Goal: Navigation & Orientation: Understand site structure

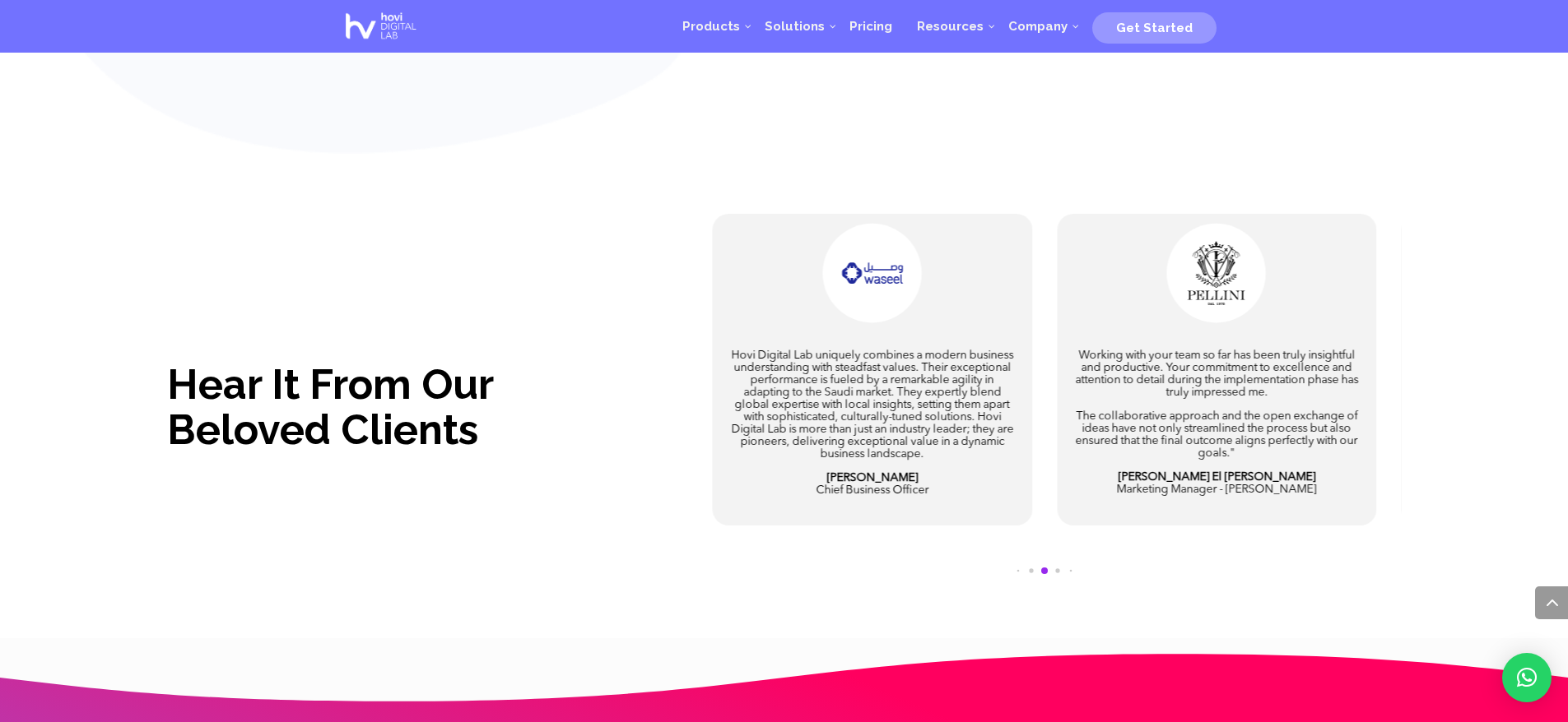
scroll to position [3488, 0]
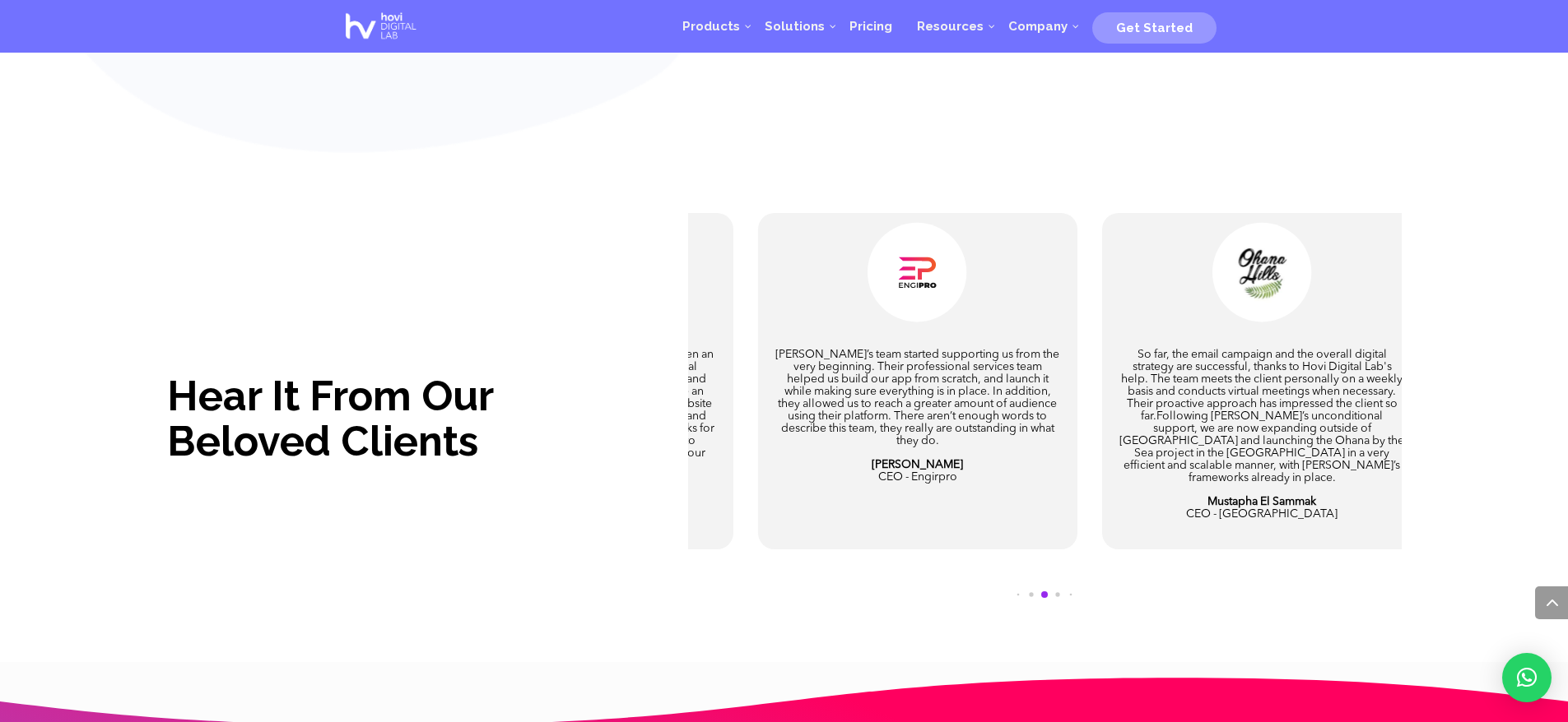
drag, startPoint x: 1219, startPoint y: 388, endPoint x: 513, endPoint y: 440, distance: 707.9
click at [518, 442] on div "Hear It From Our Beloved Clients I have been working with Hovi for over five mo…" at bounding box center [784, 423] width 1234 height 514
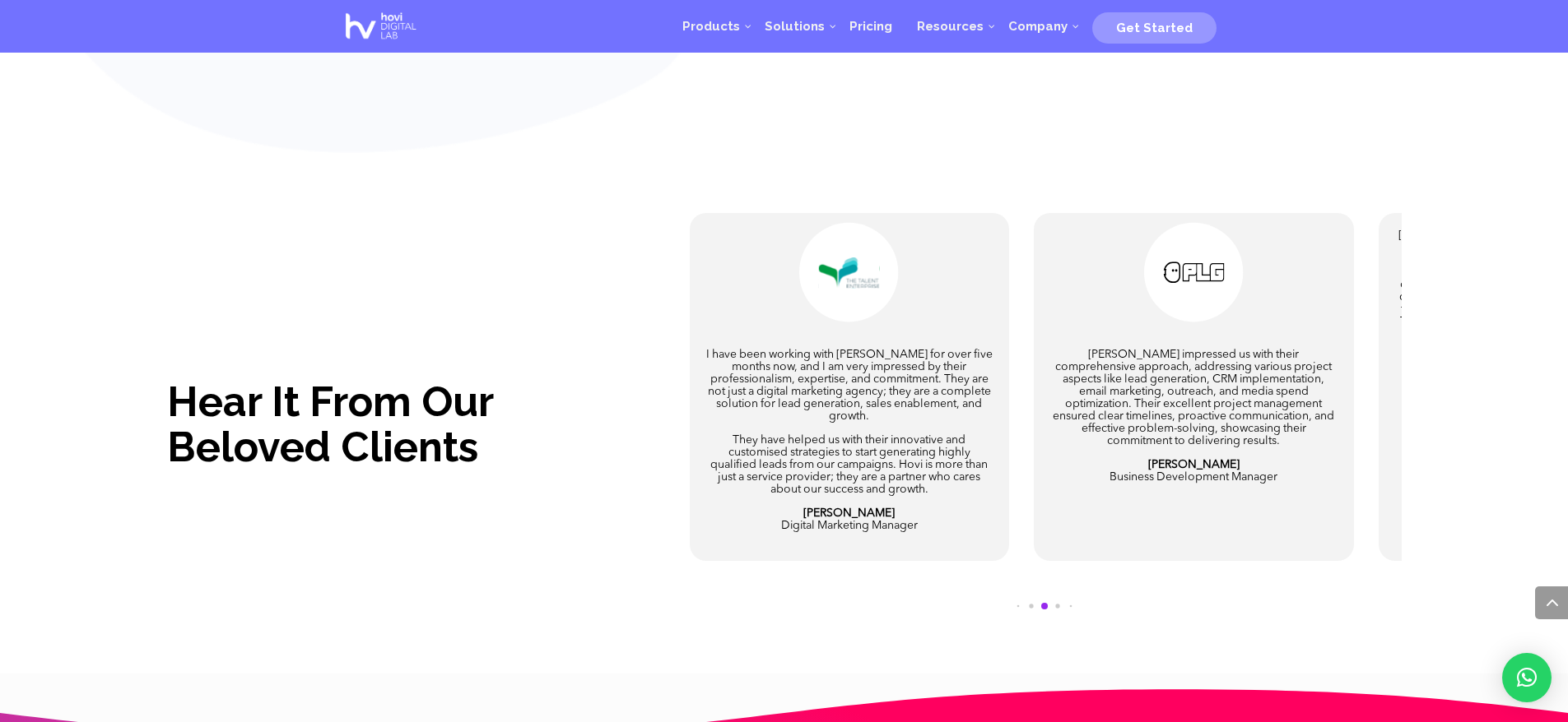
drag, startPoint x: 1261, startPoint y: 353, endPoint x: 576, endPoint y: 414, distance: 687.7
click at [577, 414] on div "Hear It From Our Beloved Clients I have been working with Hovi for over five mo…" at bounding box center [784, 429] width 1234 height 525
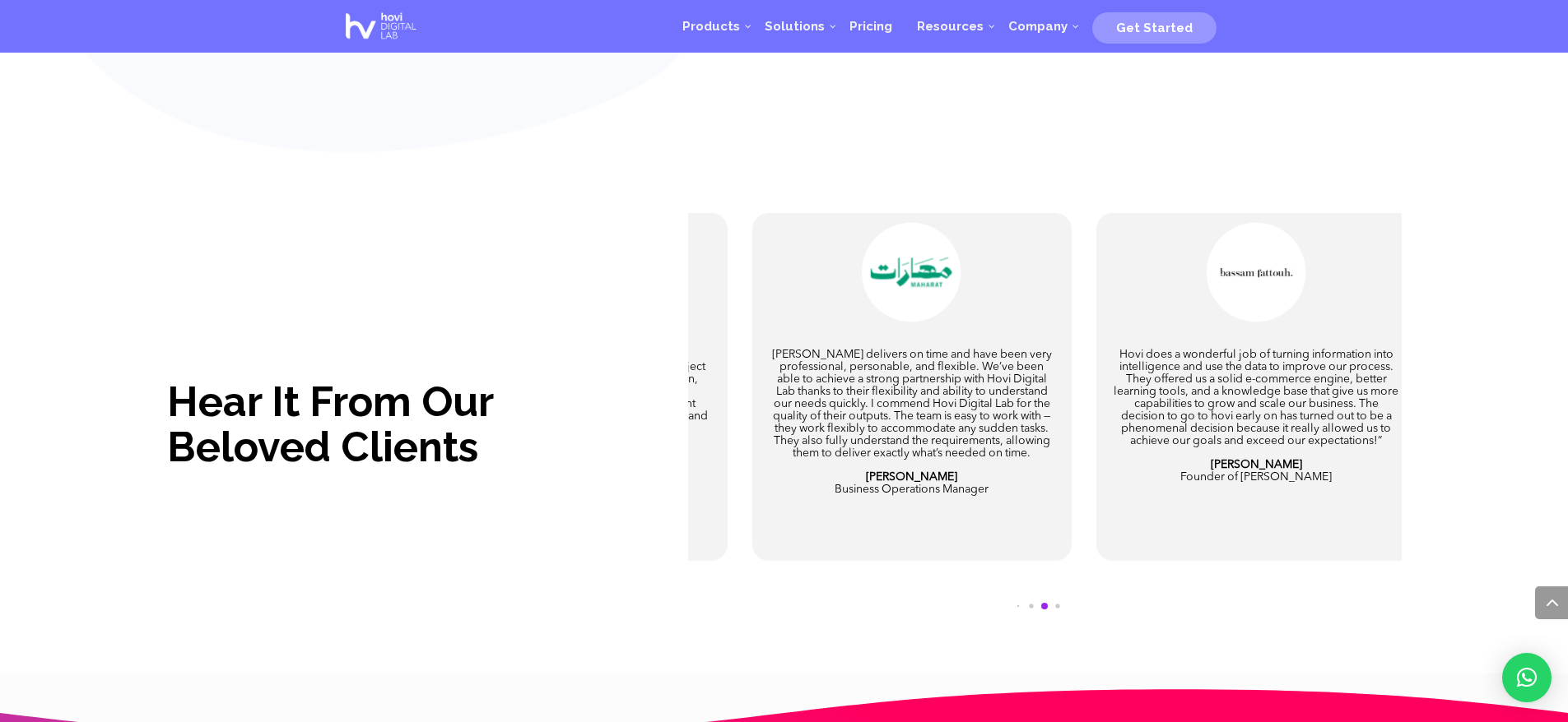
drag, startPoint x: 1277, startPoint y: 393, endPoint x: 642, endPoint y: 448, distance: 637.4
click at [642, 448] on div "Hear It From Our Beloved Clients I have been working with Hovi for over five mo…" at bounding box center [784, 429] width 1234 height 525
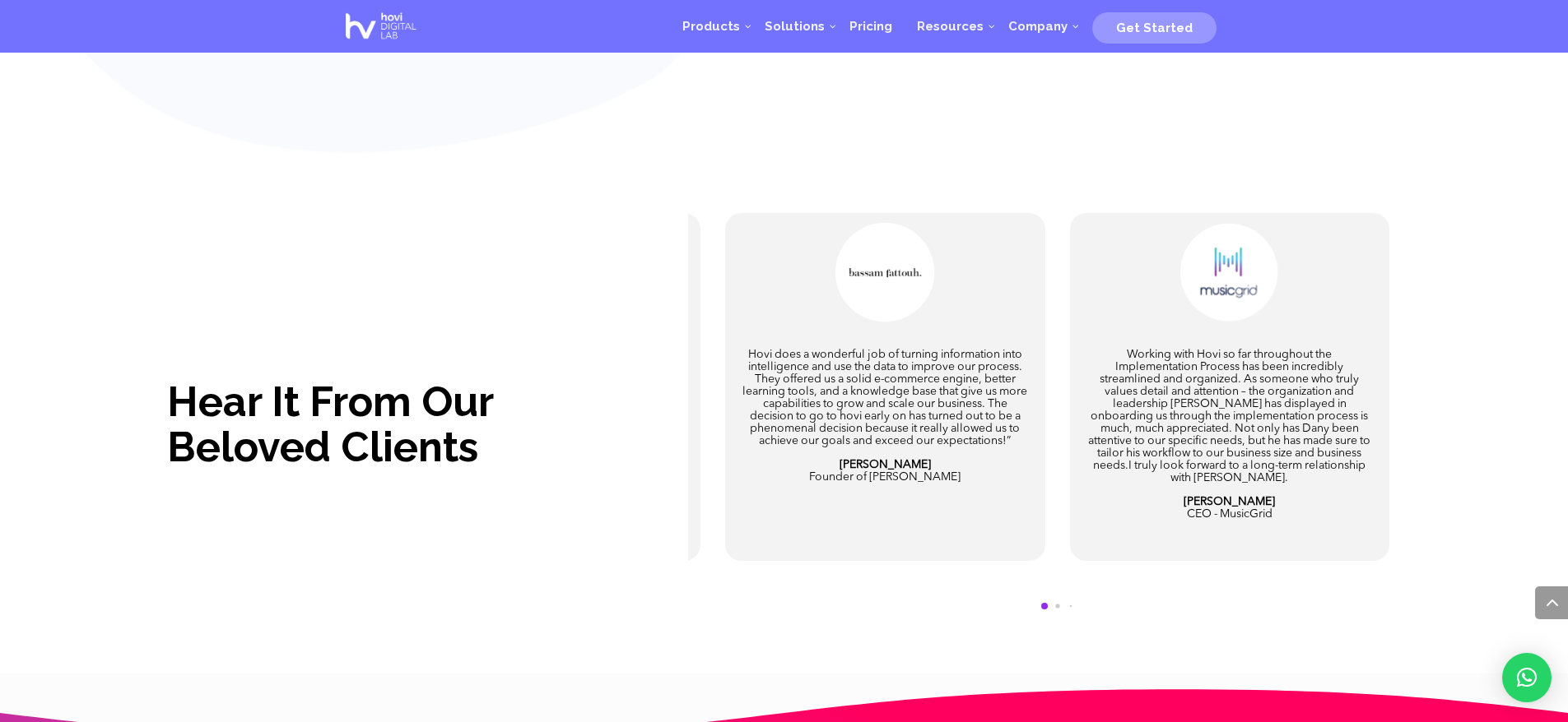
drag, startPoint x: 1258, startPoint y: 402, endPoint x: 666, endPoint y: 446, distance: 593.6
click at [667, 446] on div "Hear It From Our Beloved Clients I have been working with Hovi for over five mo…" at bounding box center [784, 429] width 1234 height 525
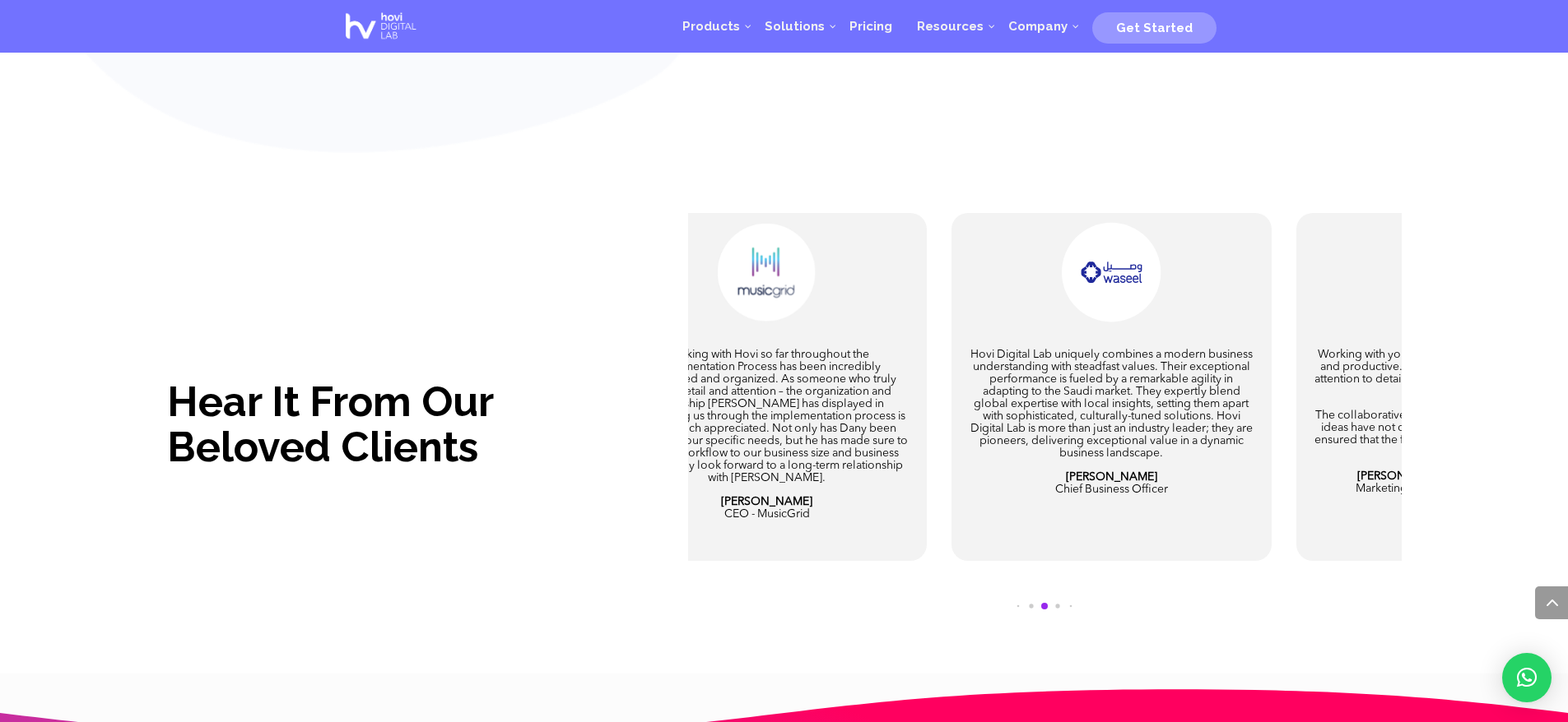
drag, startPoint x: 1228, startPoint y: 428, endPoint x: 857, endPoint y: 459, distance: 372.3
click at [968, 459] on p "Hovi Digital Lab uniquely combines a modern business understanding with steadfa…" at bounding box center [1111, 410] width 287 height 123
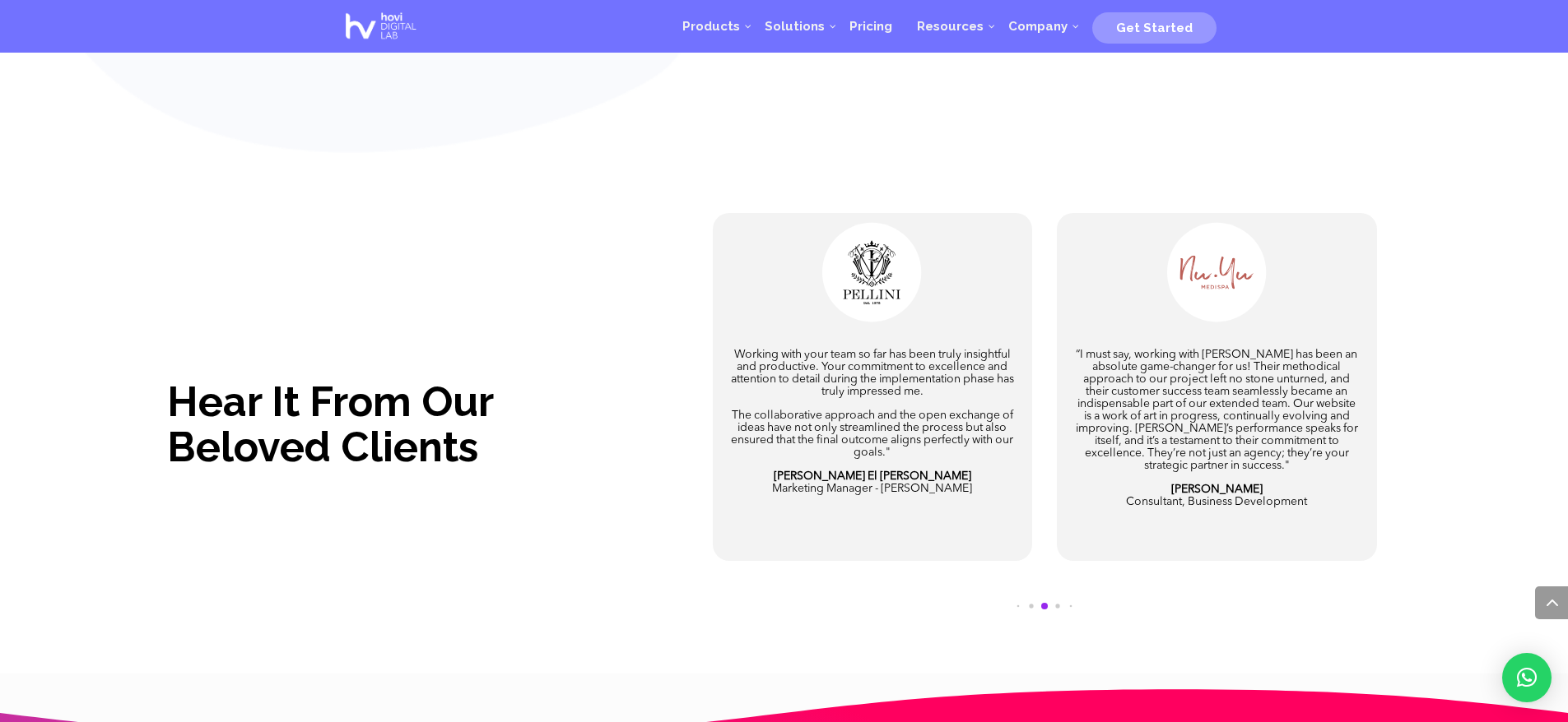
drag, startPoint x: 1222, startPoint y: 444, endPoint x: 940, endPoint y: 500, distance: 287.5
click at [1073, 500] on div "“I must say, working with HOVI has been an absolute game-changer for us! Their …" at bounding box center [1216, 429] width 287 height 159
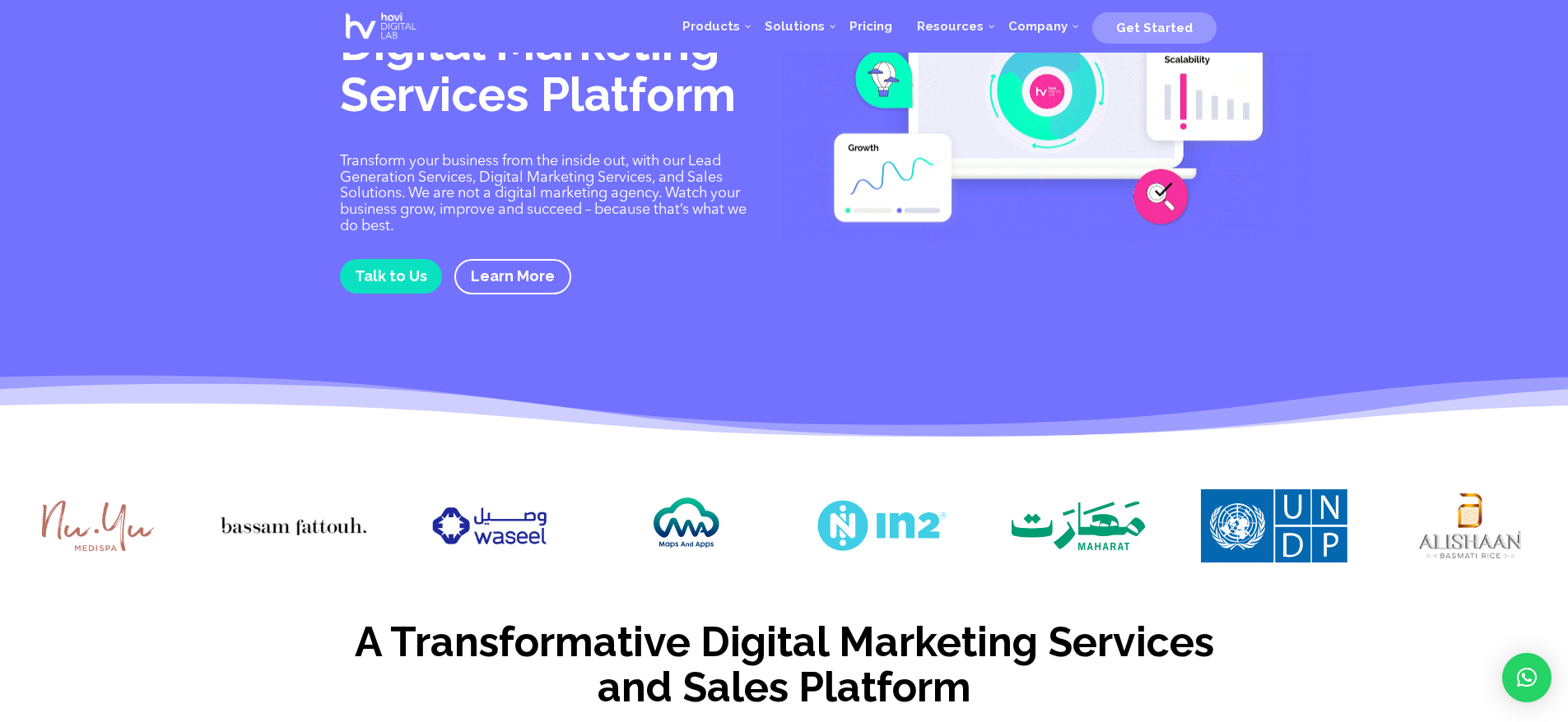
scroll to position [0, 0]
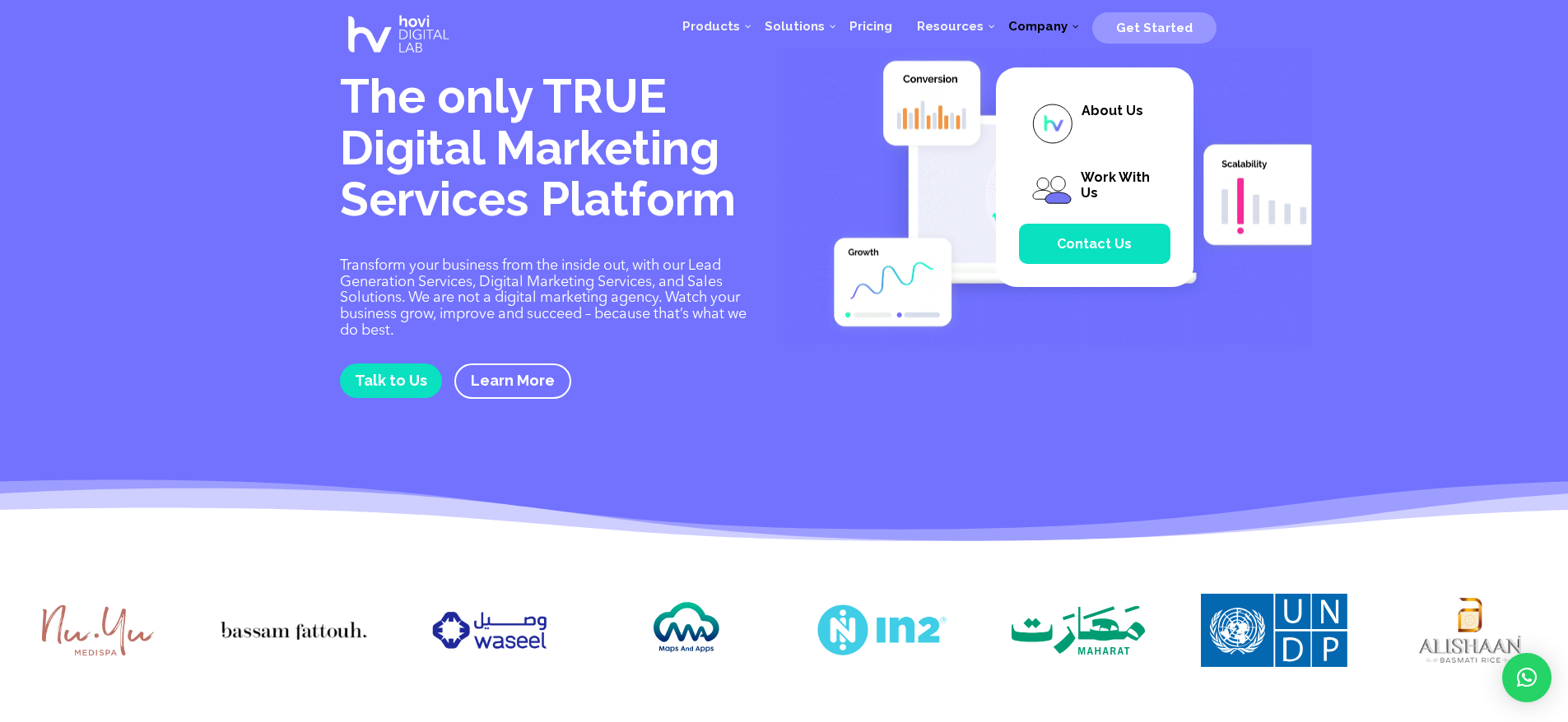
click at [1061, 23] on span "Company" at bounding box center [1037, 26] width 59 height 15
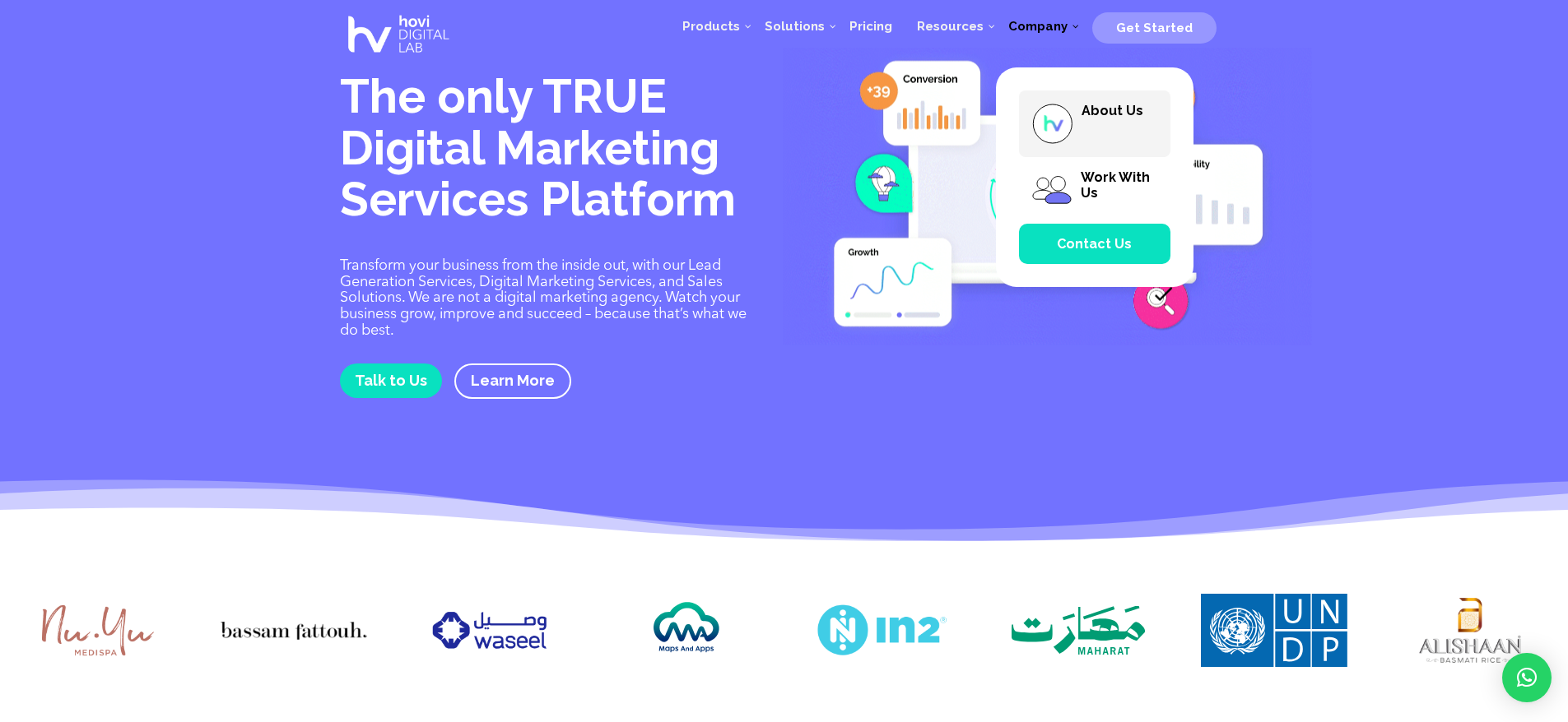
click at [1118, 115] on span "About Us" at bounding box center [1112, 111] width 62 height 16
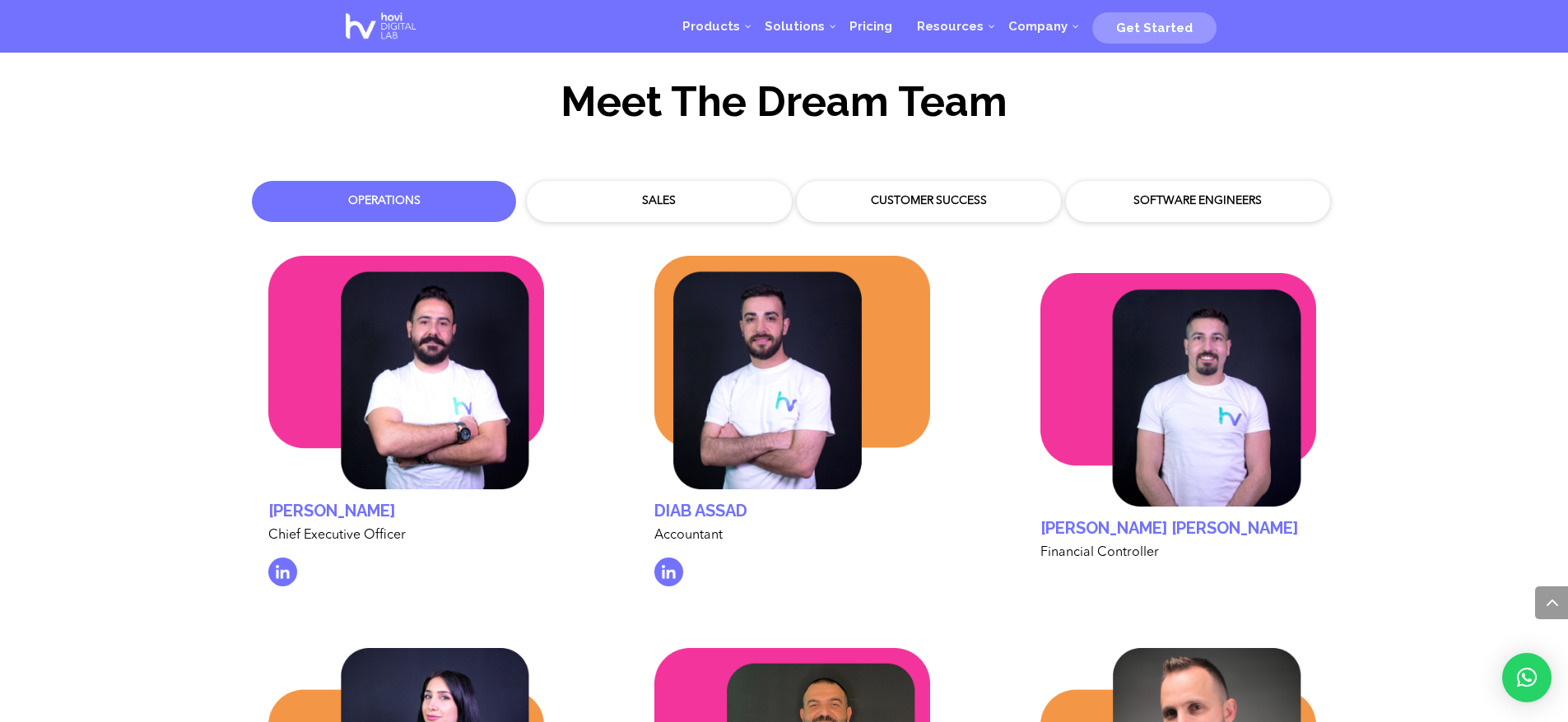
scroll to position [5068, 0]
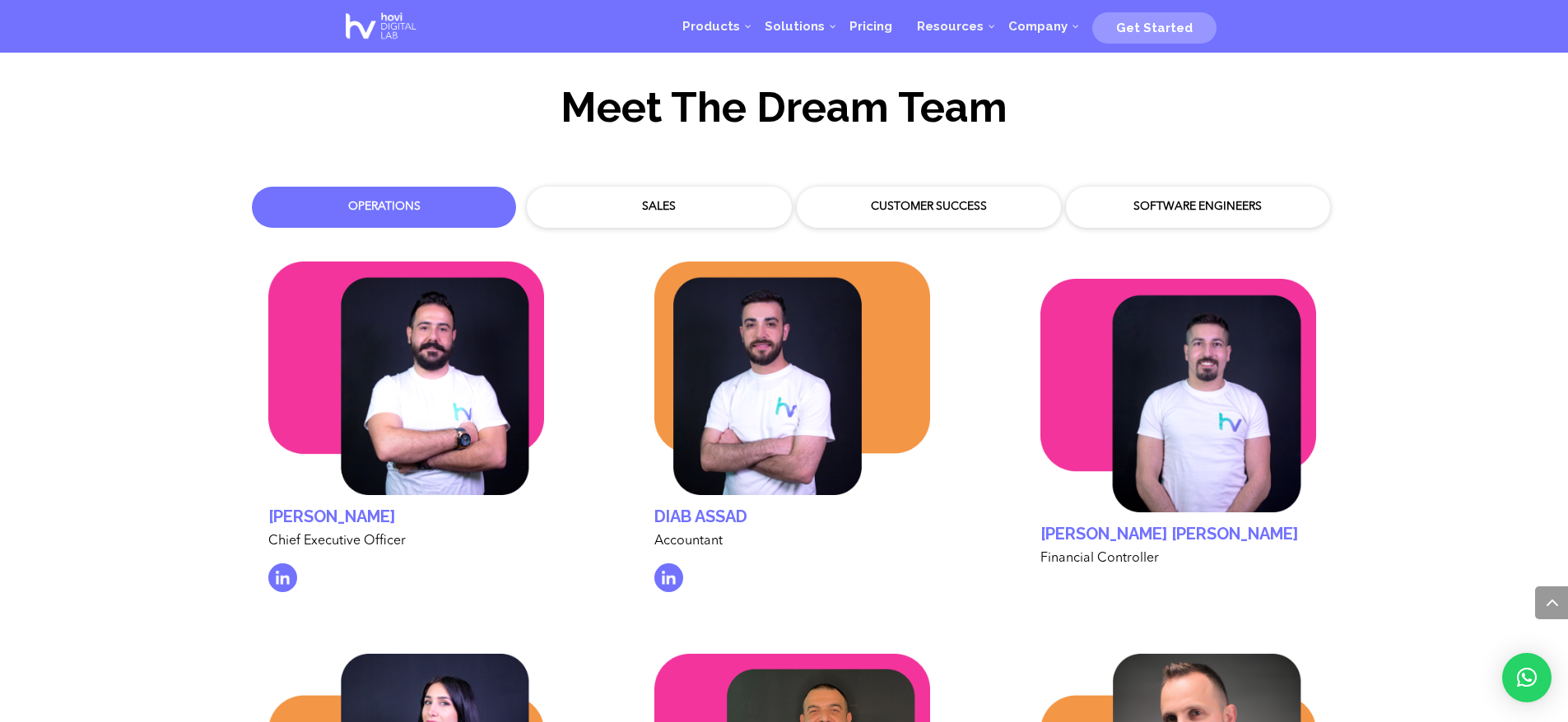
click at [688, 199] on div "Sales" at bounding box center [658, 207] width 239 height 17
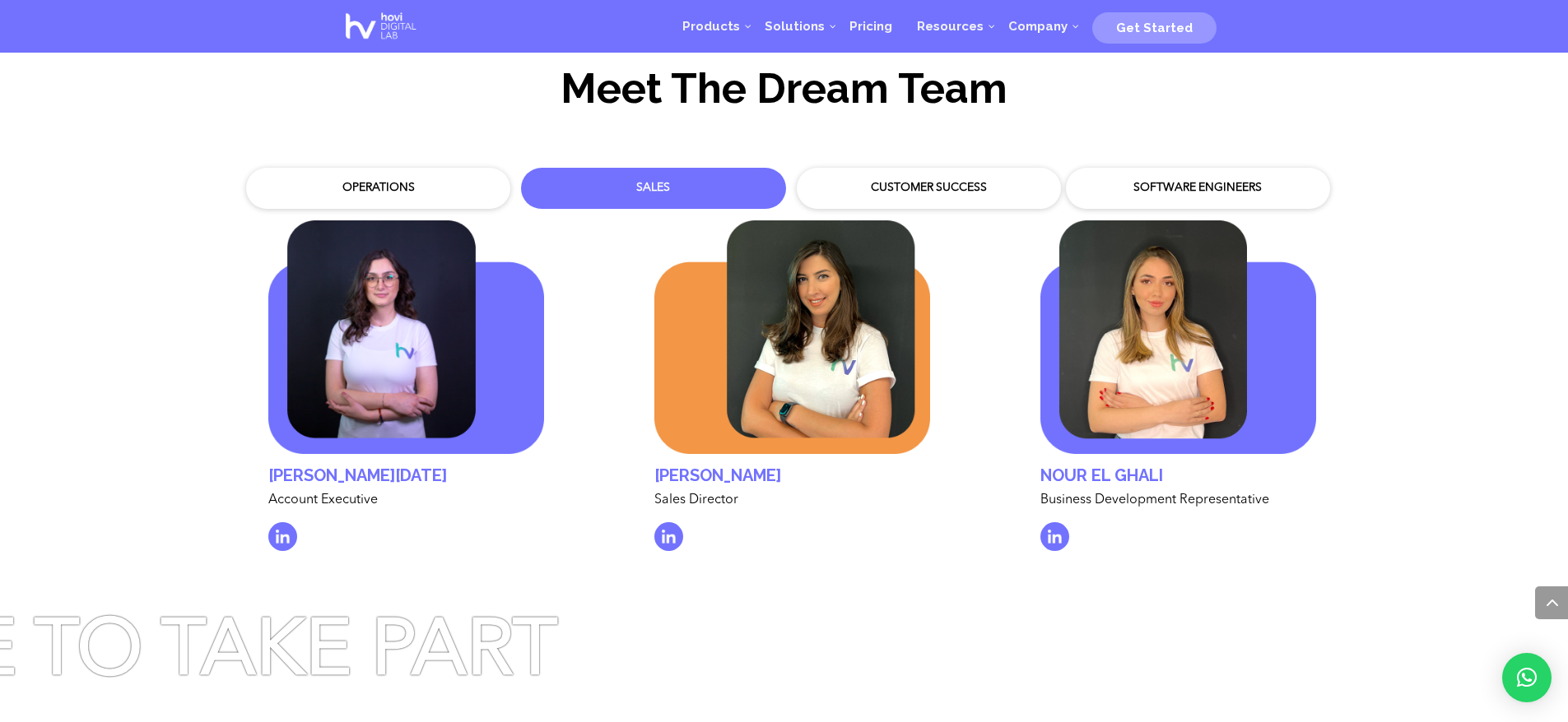
scroll to position [5072, 0]
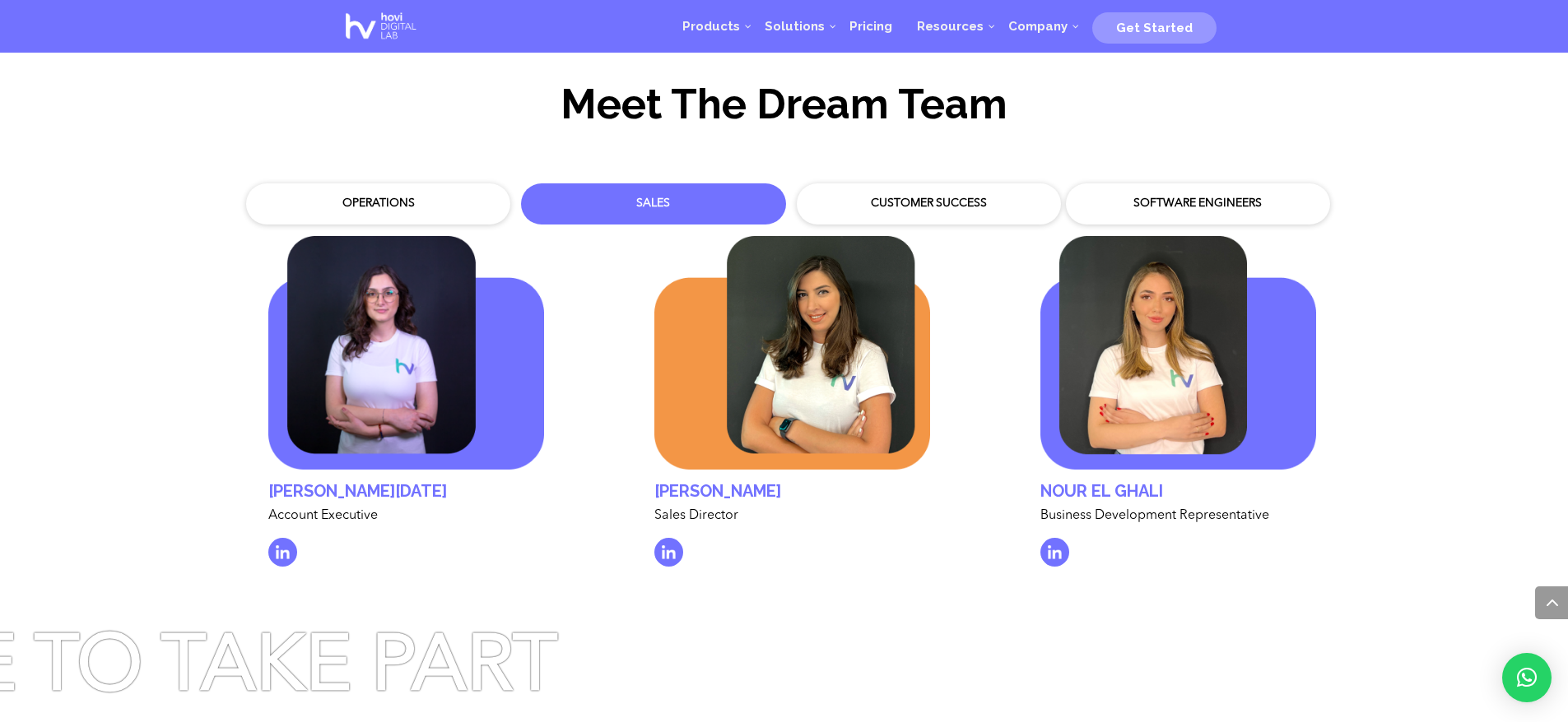
click at [921, 196] on div "Customer Success" at bounding box center [928, 204] width 239 height 17
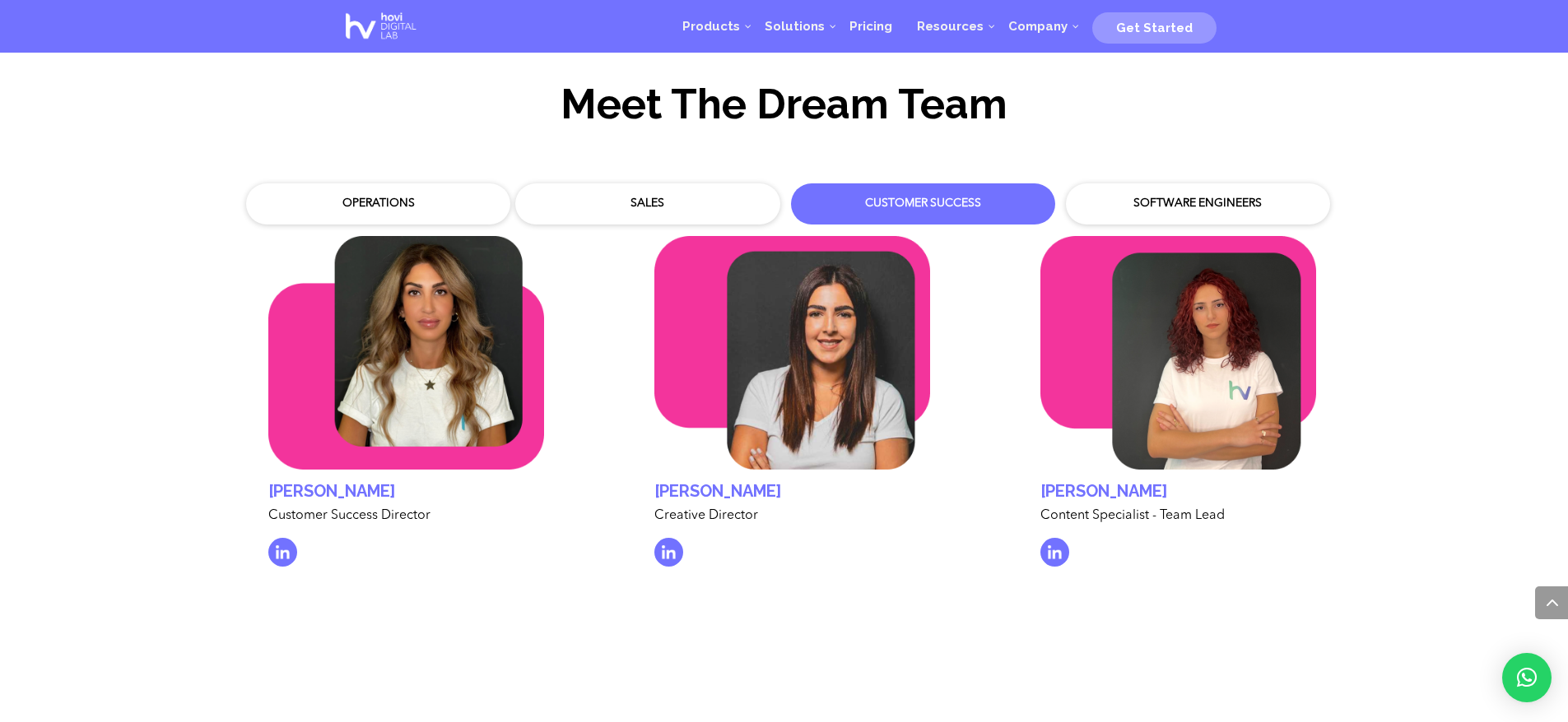
click at [1224, 191] on div "Software Engineers" at bounding box center [1198, 203] width 248 height 24
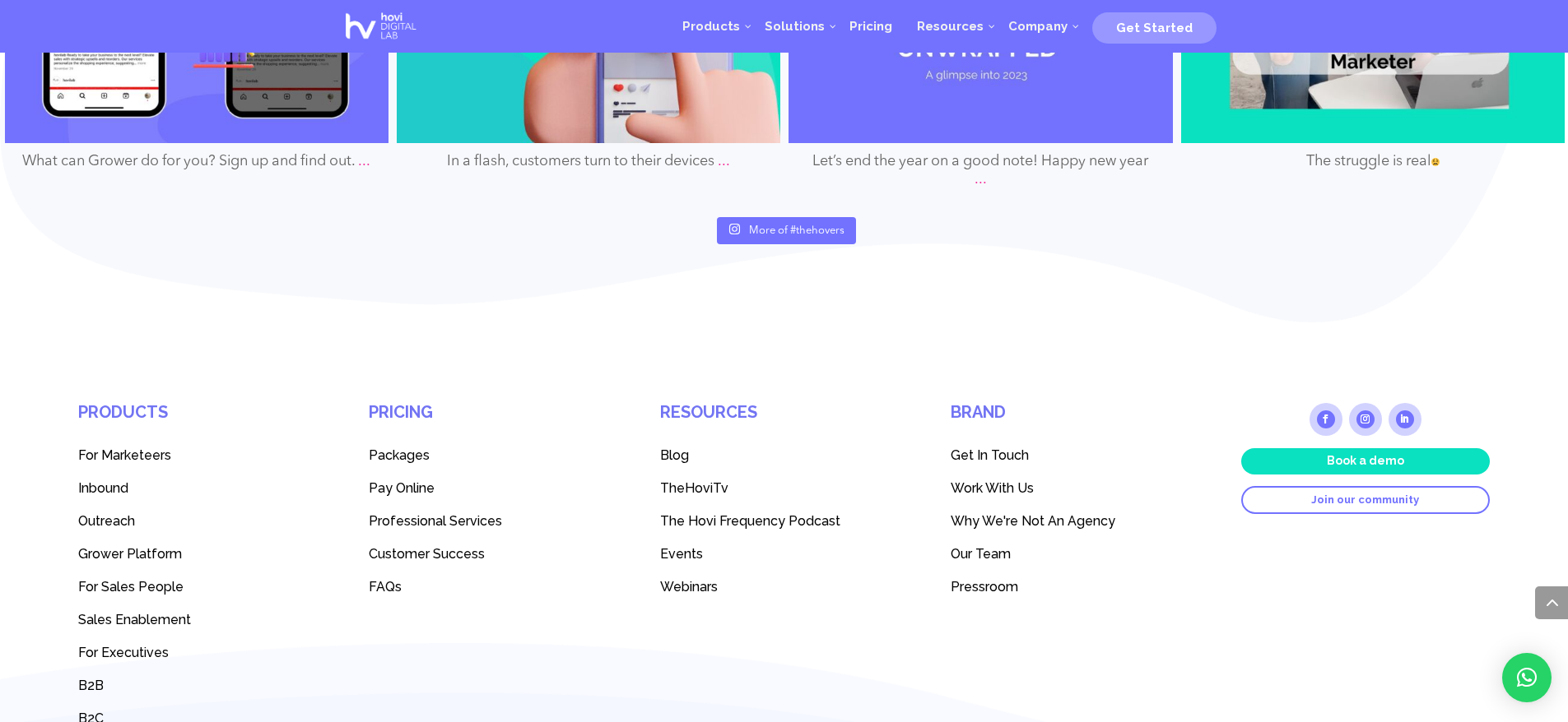
scroll to position [7803, 0]
